Goal: Task Accomplishment & Management: Complete application form

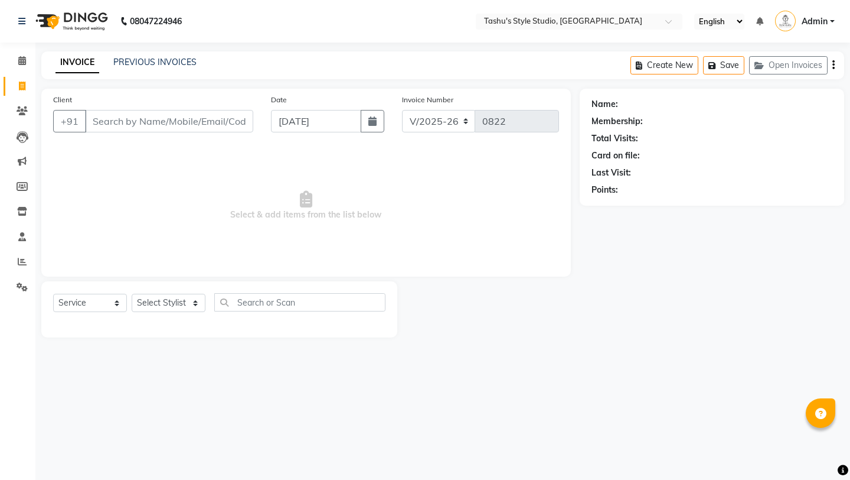
select select "5375"
select select "service"
click at [165, 122] on input "Client" at bounding box center [169, 121] width 168 height 22
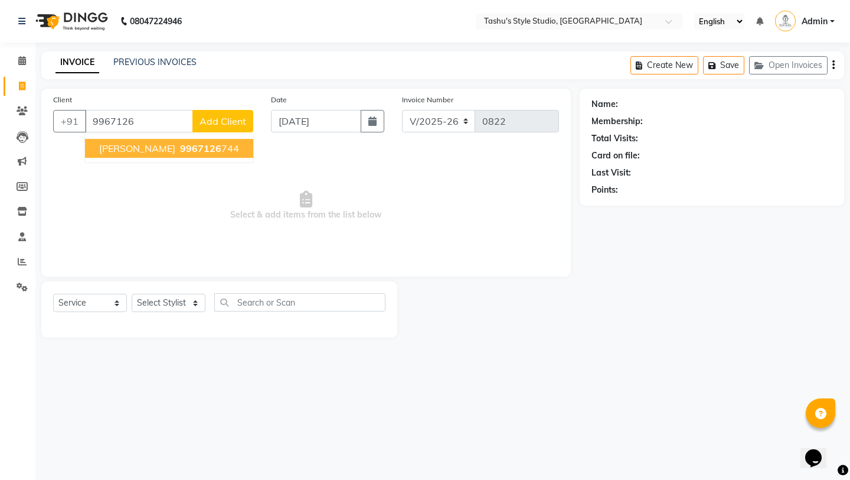
click at [148, 147] on span "[PERSON_NAME]" at bounding box center [137, 148] width 76 height 12
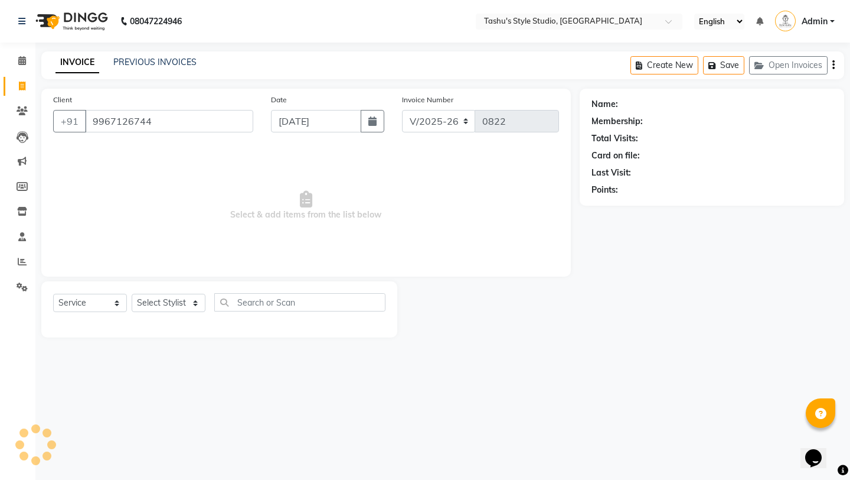
type input "9967126744"
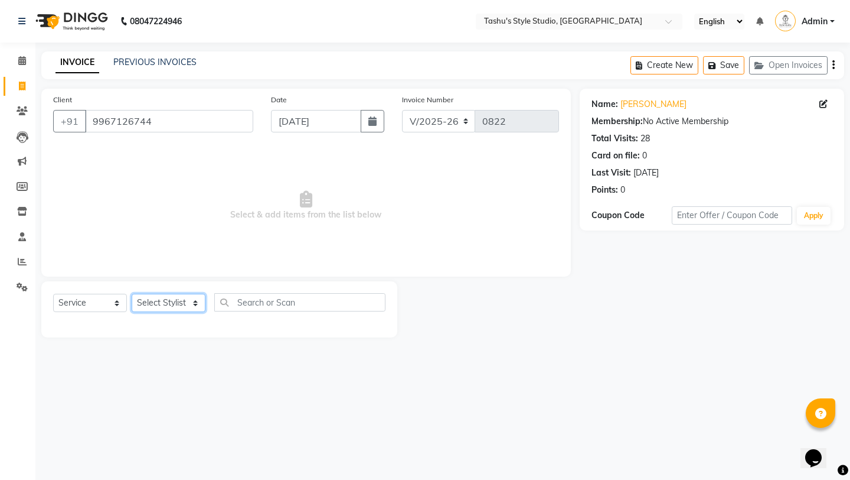
click at [148, 304] on select "Select Stylist [PERSON_NAME] AUNTY bandana manoj [PERSON_NAME] [PERSON_NAME] [P…" at bounding box center [169, 303] width 74 height 18
select select "35724"
click at [132, 294] on select "Select Stylist [PERSON_NAME] AUNTY bandana manoj [PERSON_NAME] [PERSON_NAME] [P…" at bounding box center [169, 303] width 74 height 18
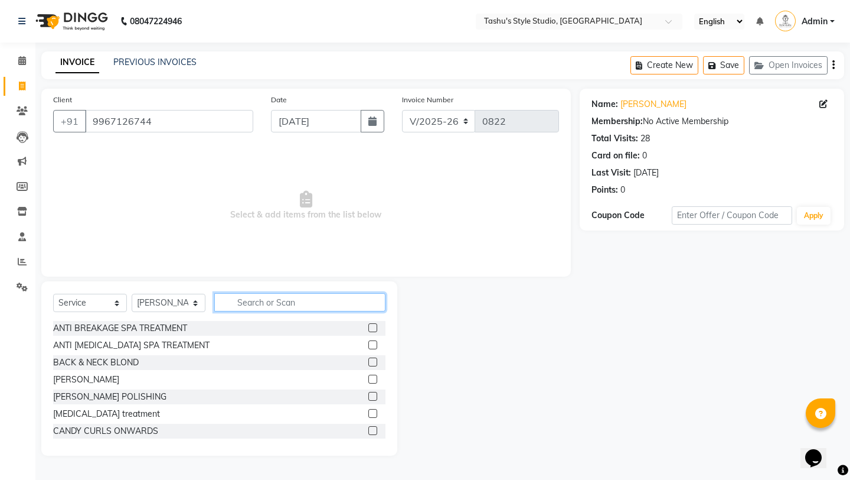
click at [257, 294] on input "text" at bounding box center [299, 302] width 171 height 18
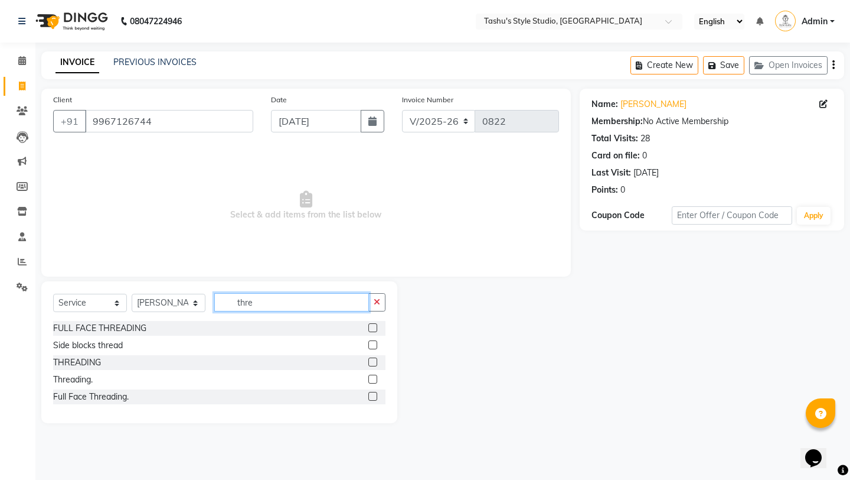
type input "thre"
click at [374, 361] on label at bounding box center [373, 361] width 9 height 9
click at [374, 361] on input "checkbox" at bounding box center [373, 362] width 8 height 8
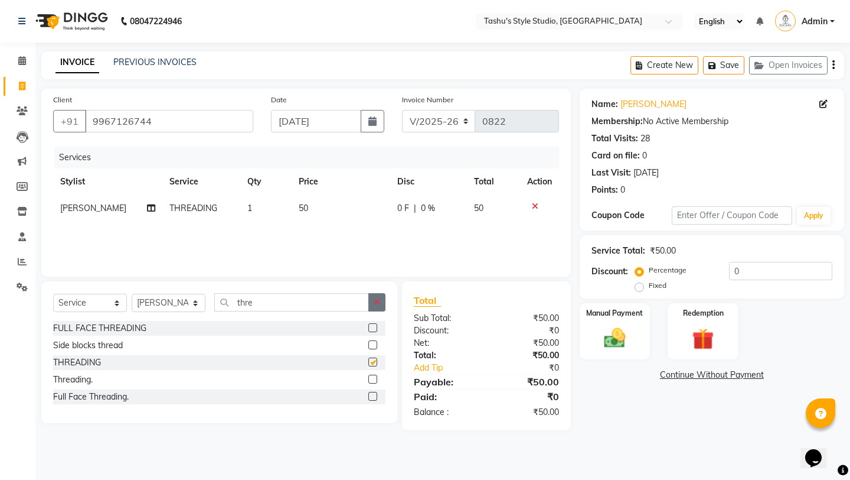
checkbox input "false"
click at [376, 298] on icon "button" at bounding box center [377, 302] width 6 height 8
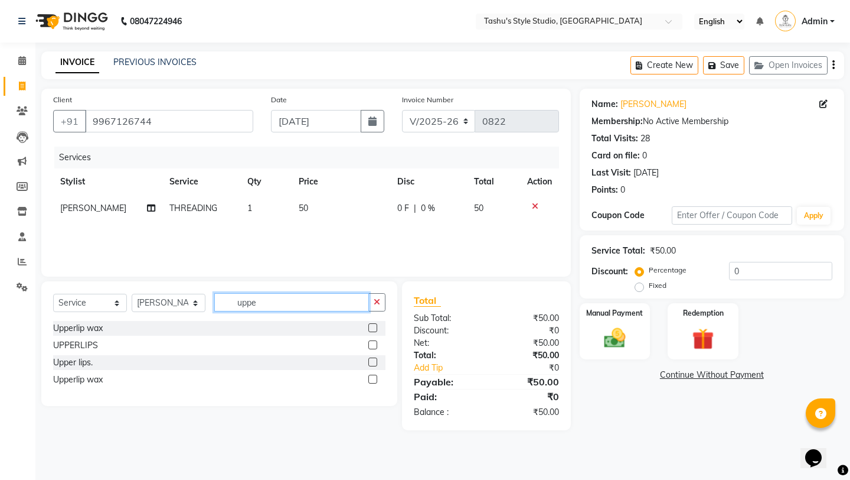
type input "uppe"
click at [371, 345] on label at bounding box center [373, 344] width 9 height 9
click at [371, 345] on input "checkbox" at bounding box center [373, 345] width 8 height 8
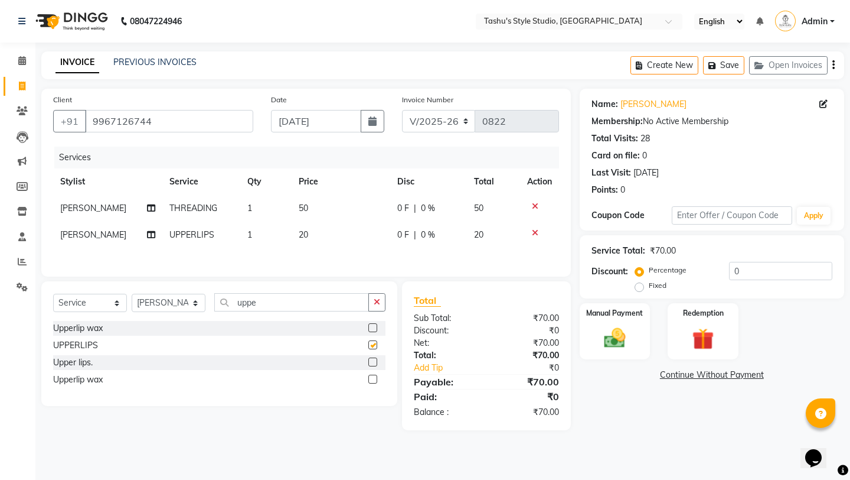
checkbox input "false"
click at [612, 307] on label "Manual Payment" at bounding box center [615, 312] width 59 height 11
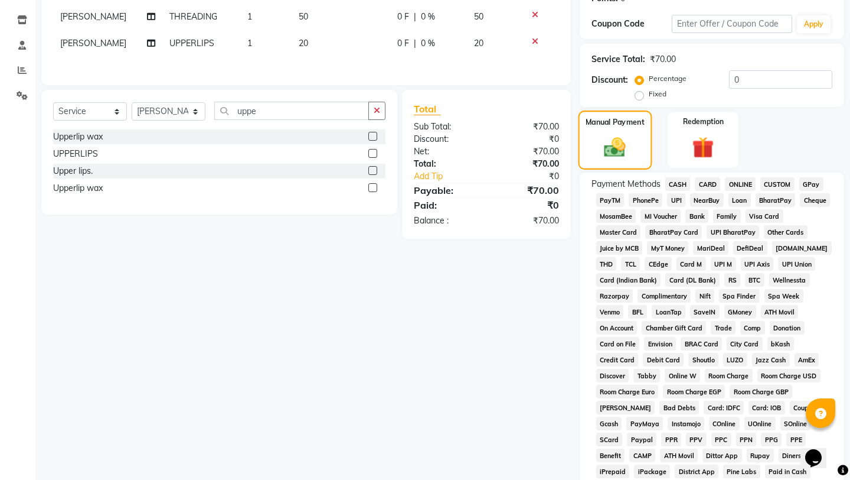
scroll to position [318, 0]
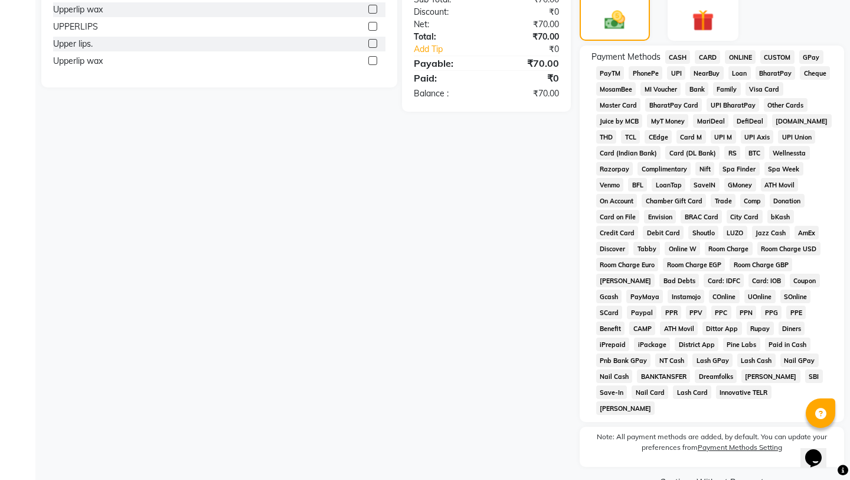
click at [673, 66] on span "UPI" at bounding box center [676, 73] width 18 height 14
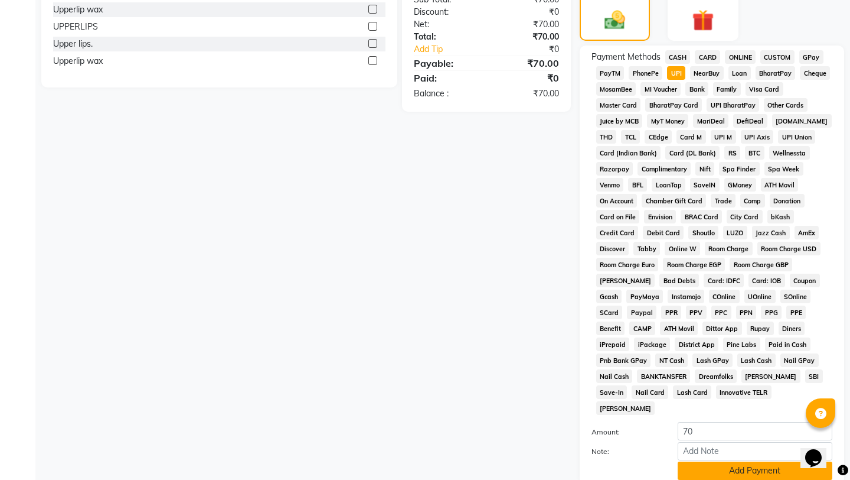
click at [738, 461] on button "Add Payment" at bounding box center [755, 470] width 155 height 18
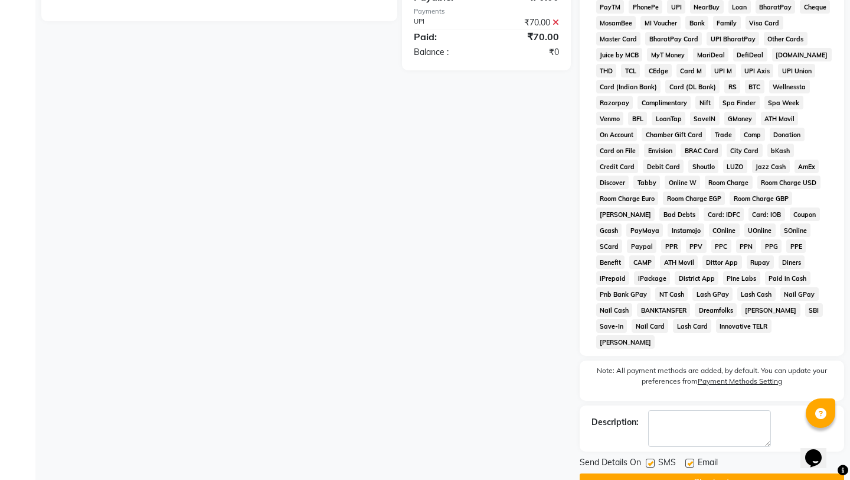
scroll to position [385, 0]
click at [687, 458] on label at bounding box center [690, 462] width 9 height 9
click at [687, 459] on input "checkbox" at bounding box center [690, 463] width 8 height 8
checkbox input "false"
click at [648, 458] on label at bounding box center [650, 462] width 9 height 9
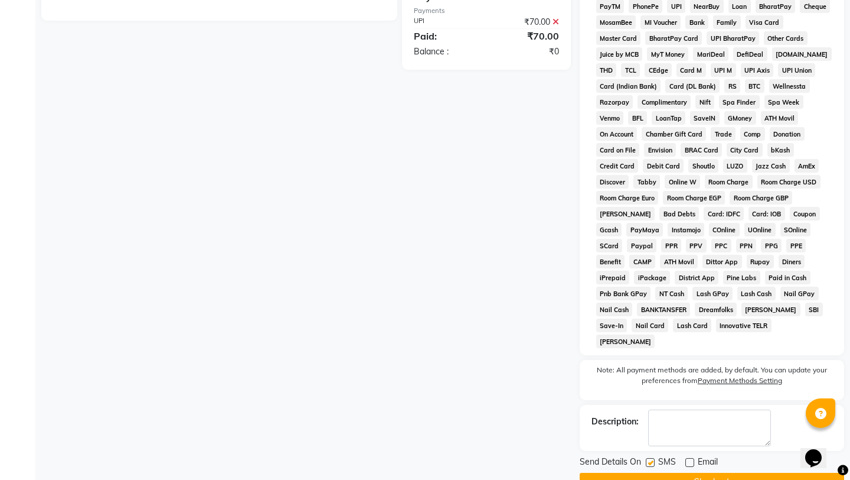
click at [648, 459] on input "checkbox" at bounding box center [650, 463] width 8 height 8
checkbox input "false"
click at [648, 472] on button "Checkout" at bounding box center [712, 481] width 265 height 18
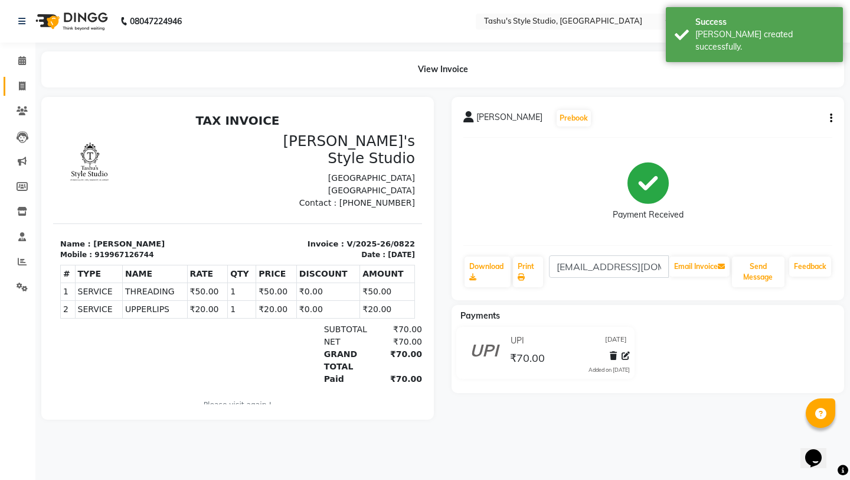
click at [15, 85] on span at bounding box center [22, 87] width 21 height 14
select select "service"
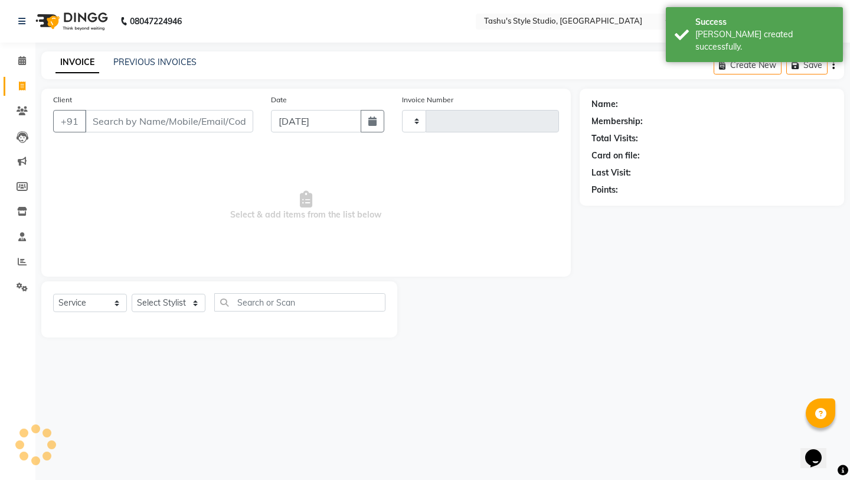
type input "0823"
select select "5375"
